Goal: Task Accomplishment & Management: Use online tool/utility

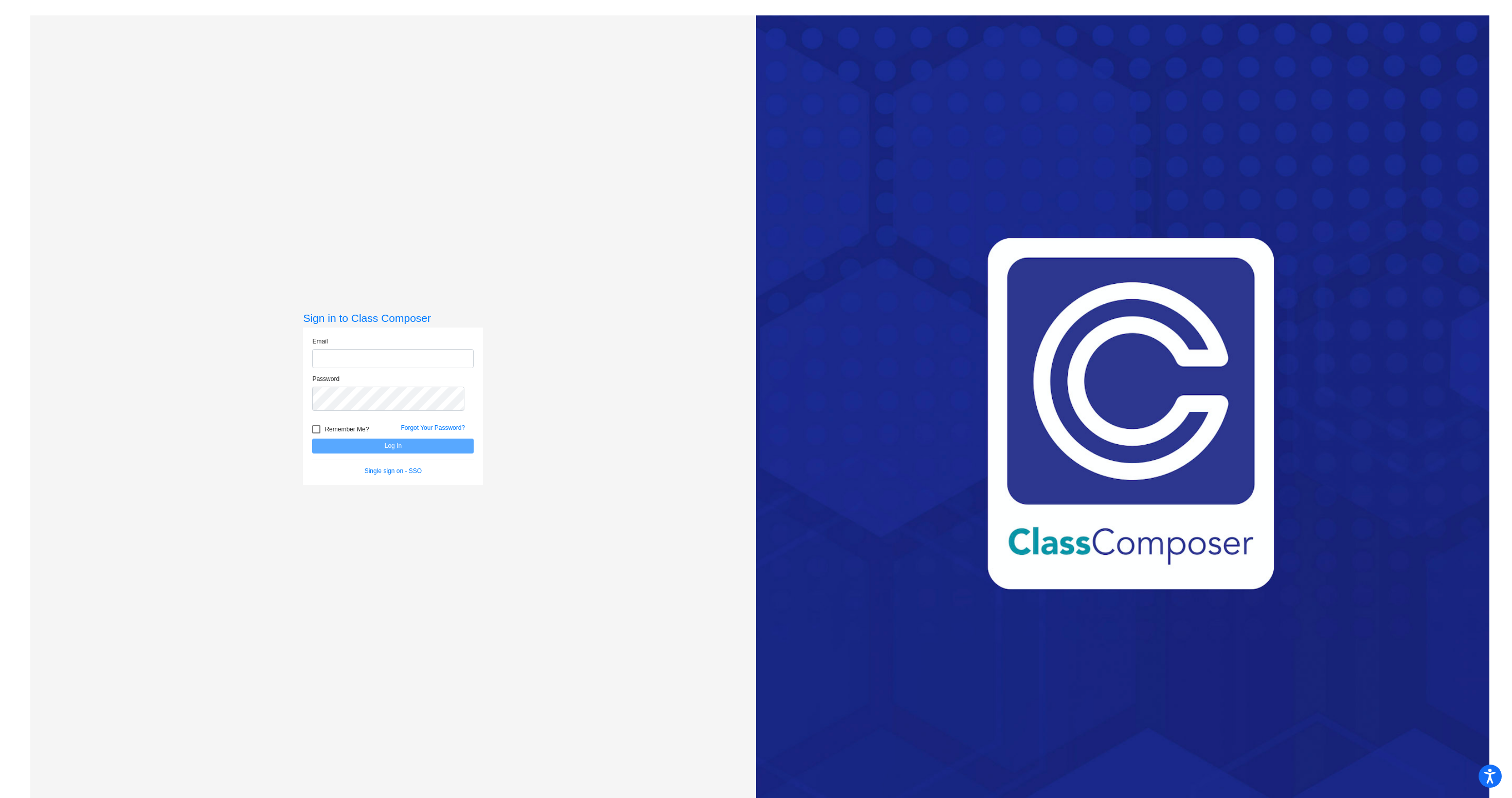
click at [363, 368] on input "email" at bounding box center [393, 359] width 161 height 19
click at [391, 454] on button "Log In" at bounding box center [393, 446] width 161 height 15
click at [409, 454] on button "Log In" at bounding box center [393, 446] width 161 height 15
drag, startPoint x: 368, startPoint y: 372, endPoint x: 636, endPoint y: 380, distance: 268.1
click at [636, 380] on div "Sign in to Class Composer Email [EMAIL_ADDRESS][DOMAIN_NAME] Password Remember …" at bounding box center [393, 414] width 725 height 798
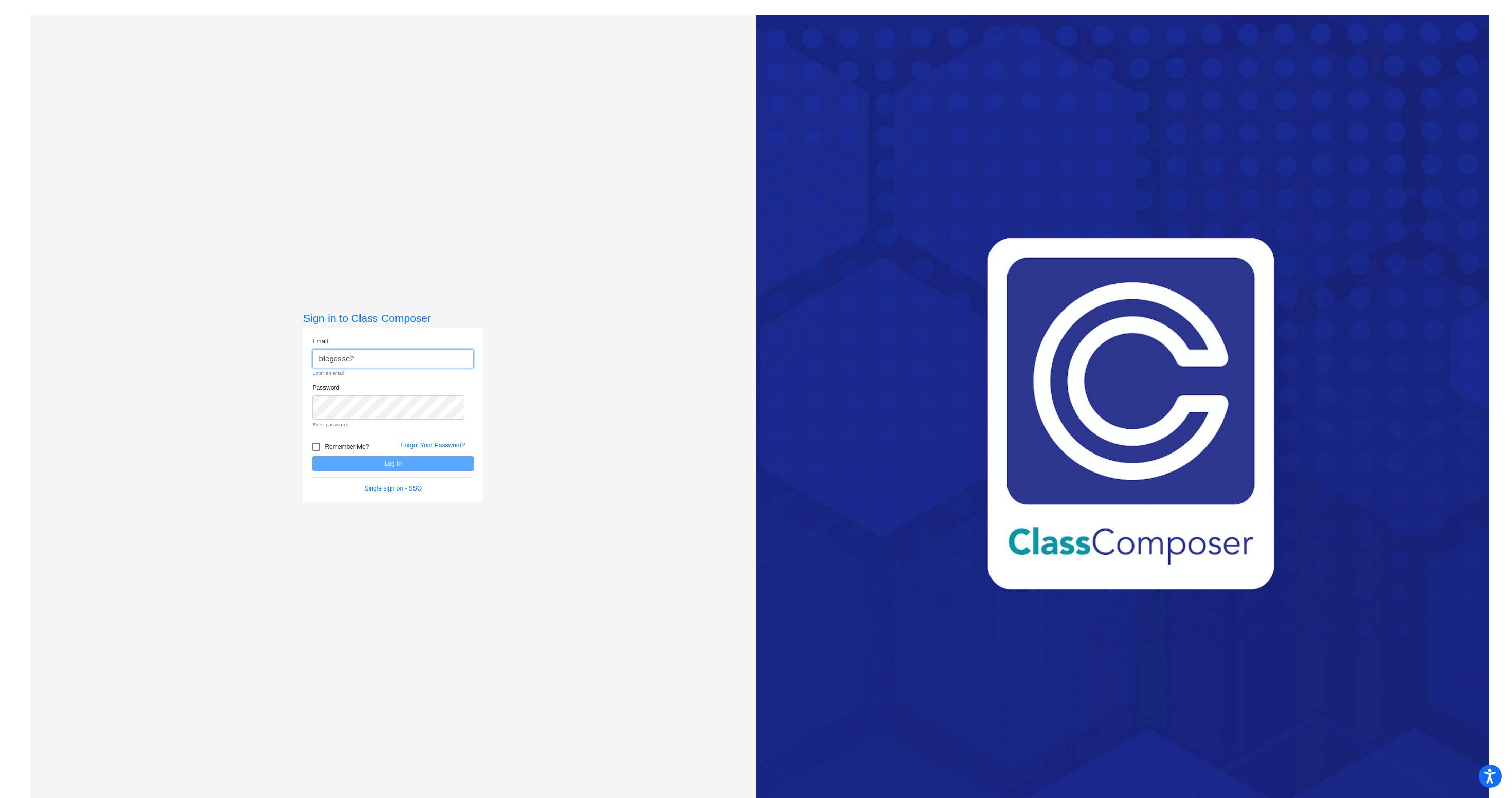
type input "blegesse2"
click at [214, 426] on div "Sign in to Class Composer Email blegesse2 Enter an email. Password Enter passwo…" at bounding box center [393, 414] width 725 height 798
click at [425, 132] on div "Sign in to Class Composer Email blegesse2 Enter an email. Password Enter passwo…" at bounding box center [393, 414] width 725 height 798
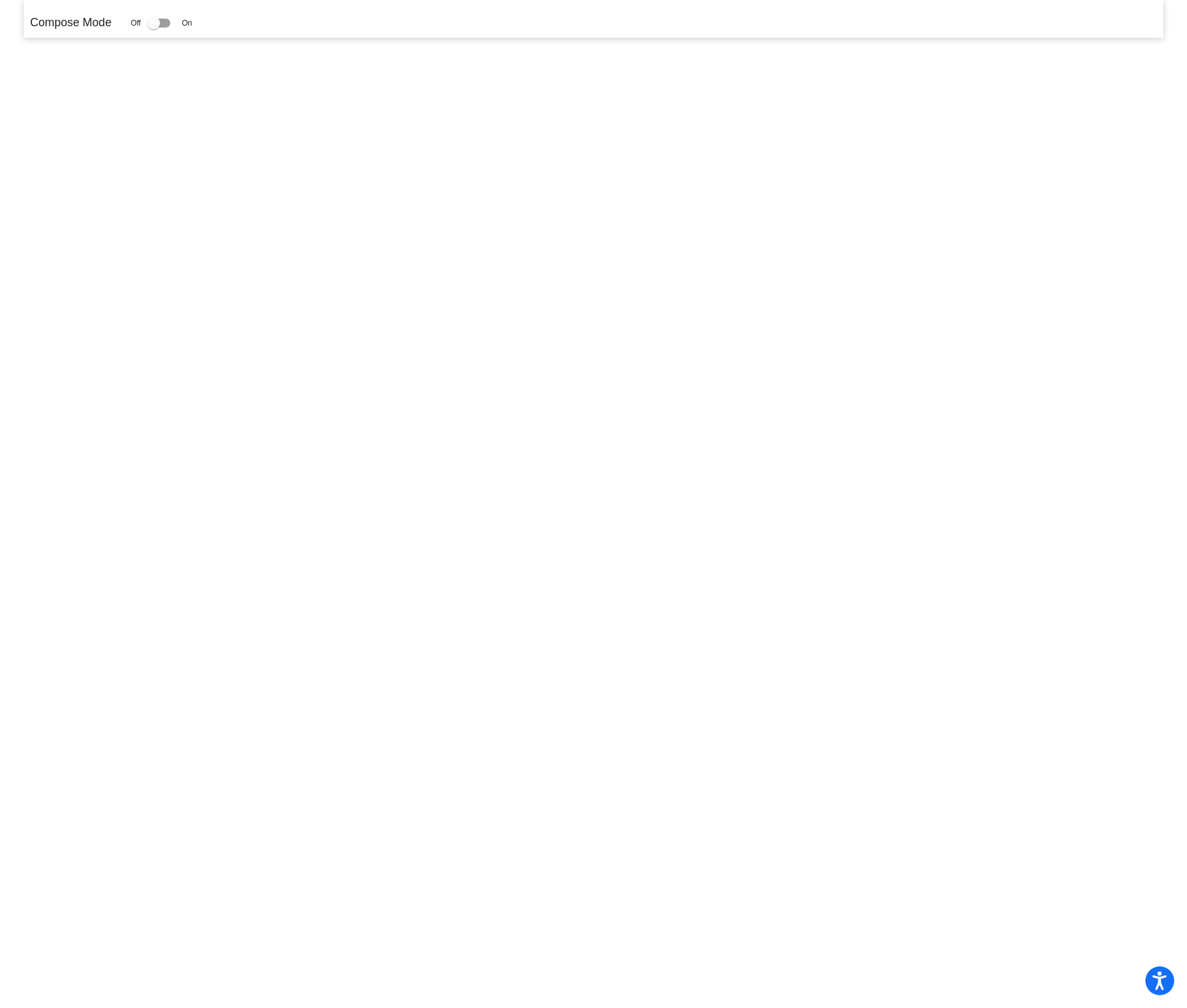
click at [806, 265] on mat-sidenav-content "Compose Mode Off On" at bounding box center [593, 504] width 1187 height 1008
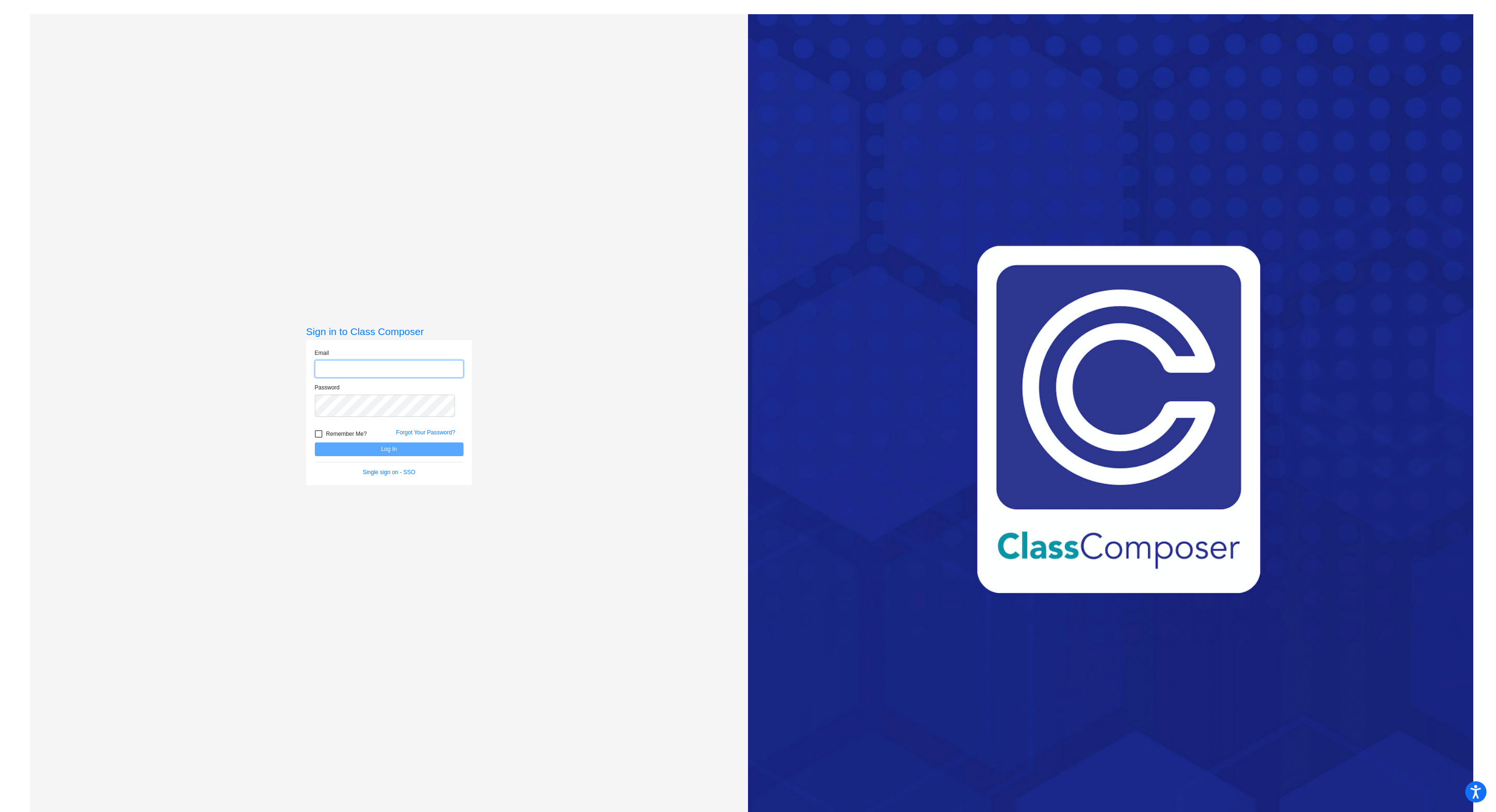
type input "[EMAIL_ADDRESS][DOMAIN_NAME]"
click at [388, 456] on button "Log In" at bounding box center [389, 449] width 149 height 14
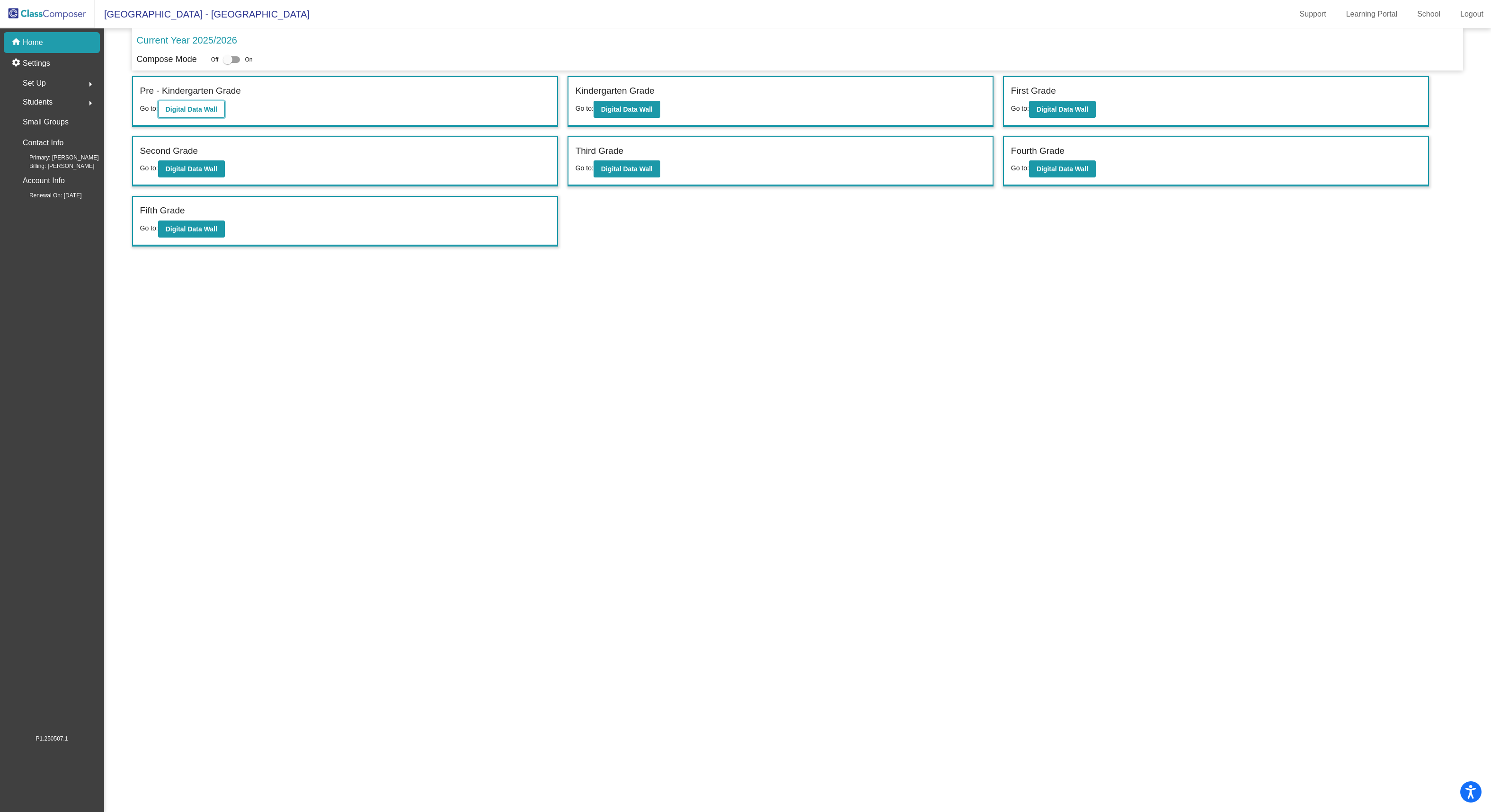
click at [209, 118] on button "Digital Data Wall" at bounding box center [191, 109] width 67 height 17
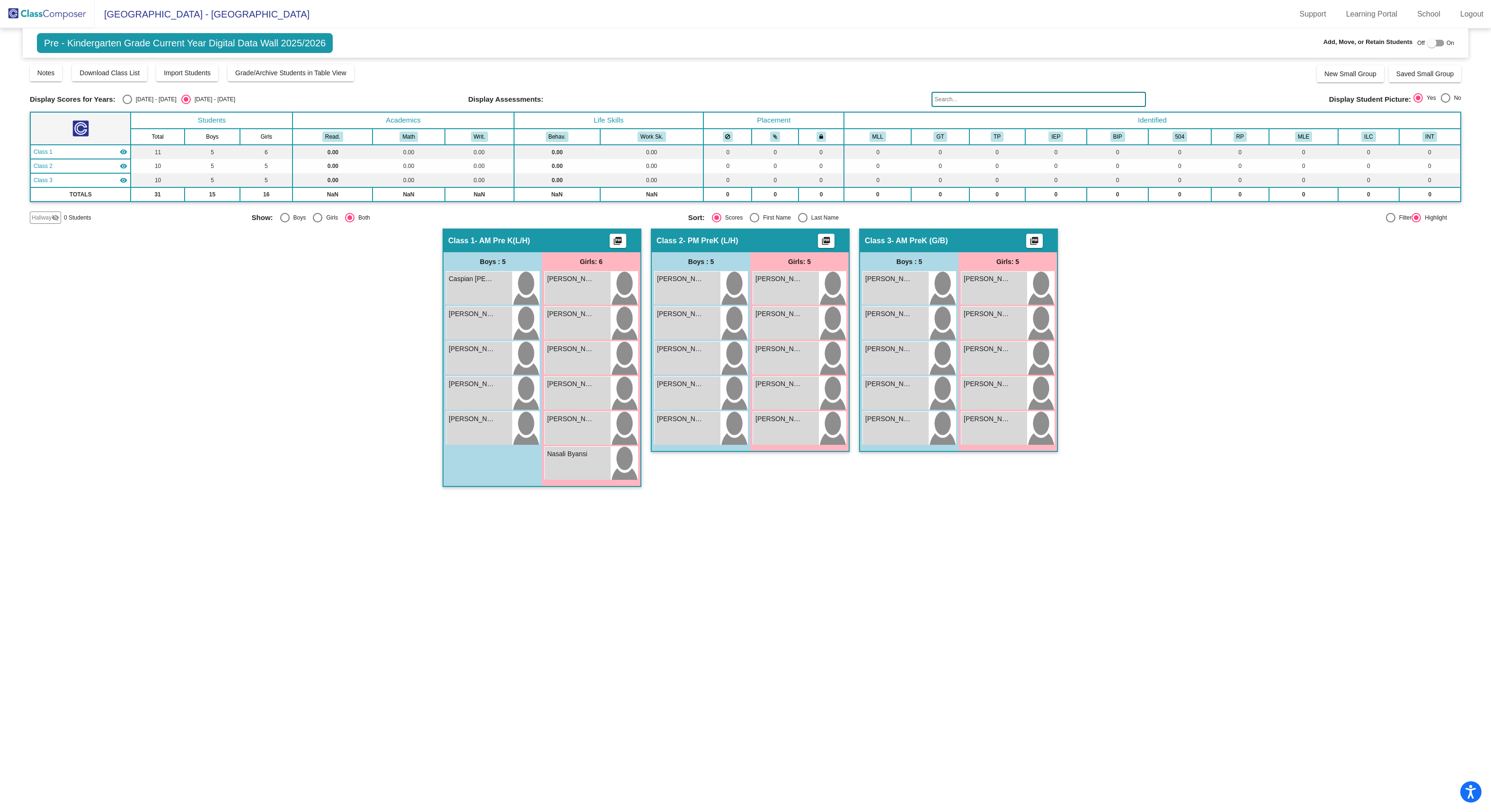
click at [676, 42] on div "Pre - Kindergarten Grade Current Year Digital Data Wall 2025/2026 Add, Move, or…" at bounding box center [746, 43] width 1446 height 30
